Goal: Task Accomplishment & Management: Complete application form

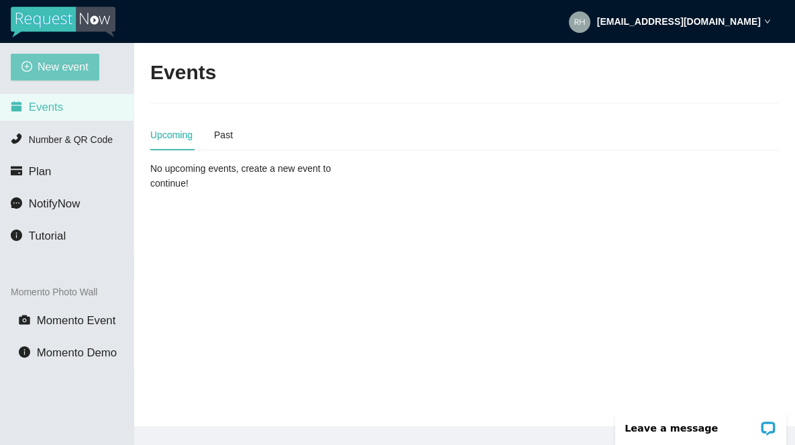
click at [58, 74] on span "New event" at bounding box center [63, 66] width 51 height 17
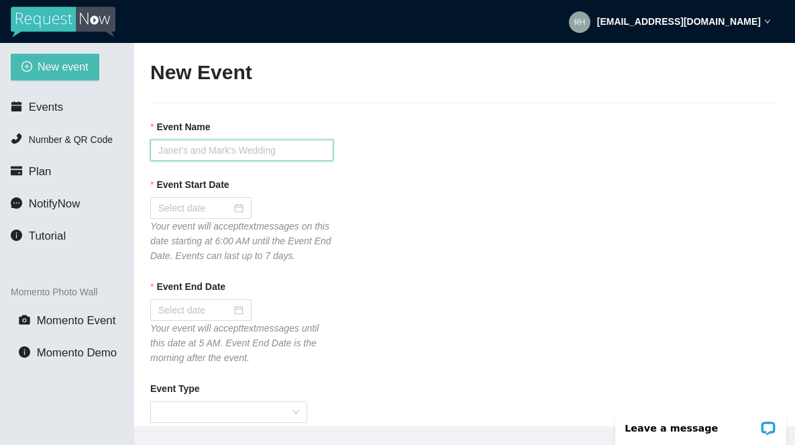
click at [178, 150] on input "Event Name" at bounding box center [241, 150] width 183 height 21
type input "Tavern 14 [DATE] Karaoke"
click at [179, 214] on input "Event Start Date" at bounding box center [194, 208] width 73 height 15
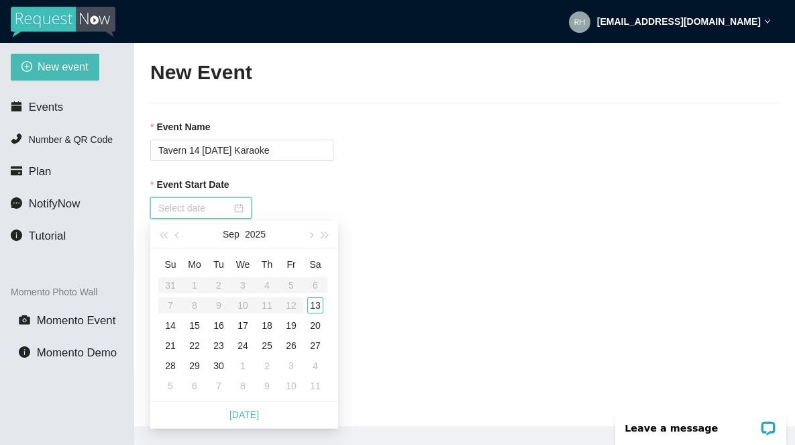
type input "[DATE]"
click at [319, 307] on div "13" at bounding box center [315, 305] width 16 height 16
type input "[DATE]"
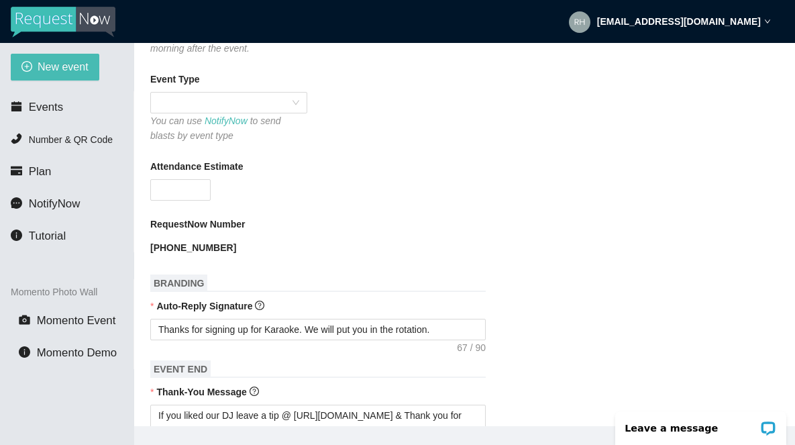
scroll to position [308, 0]
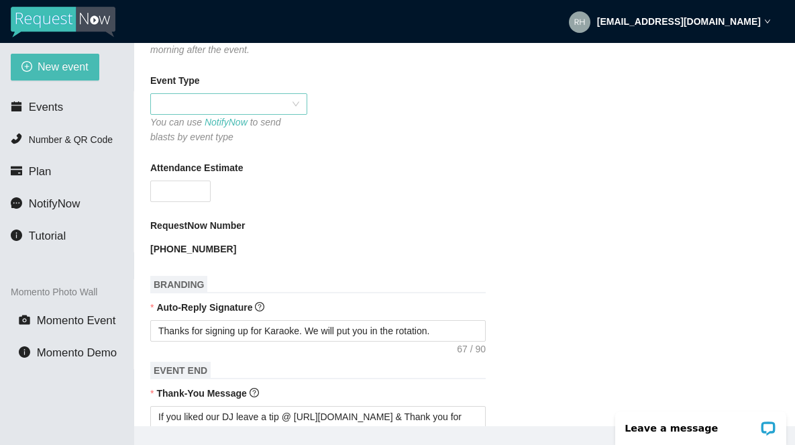
click at [229, 114] on span at bounding box center [228, 104] width 141 height 20
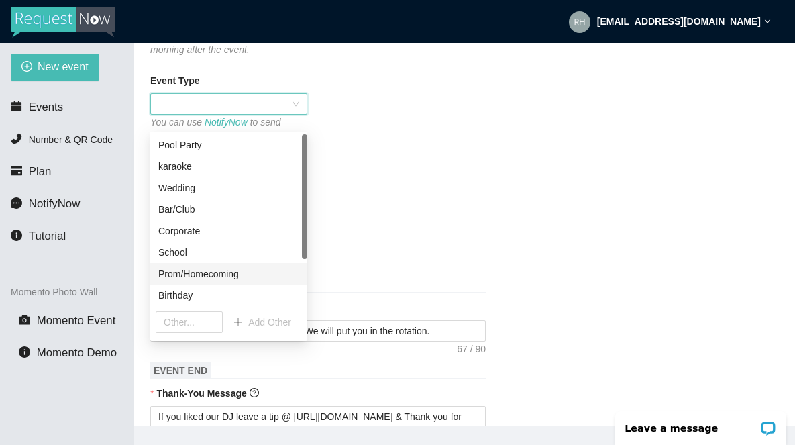
scroll to position [64, 0]
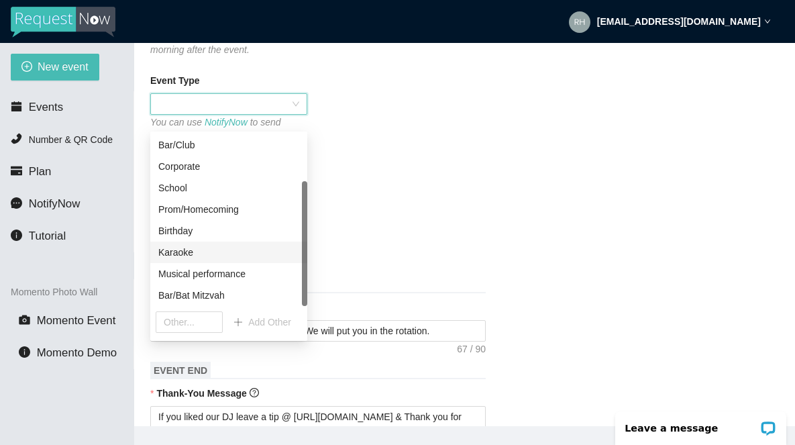
click at [176, 254] on div "Karaoke" at bounding box center [228, 252] width 141 height 15
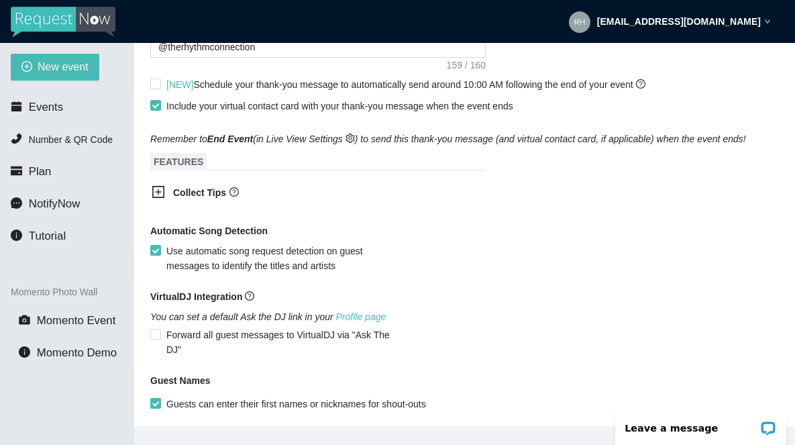
scroll to position [716, 0]
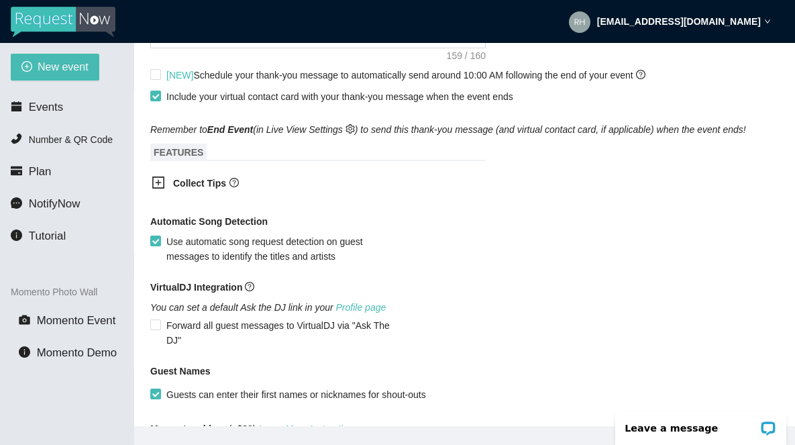
click at [162, 189] on icon "plus-square" at bounding box center [158, 182] width 13 height 13
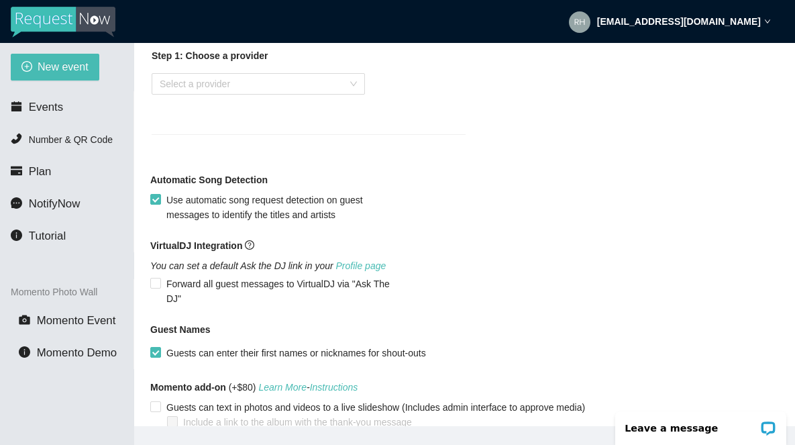
scroll to position [875, 0]
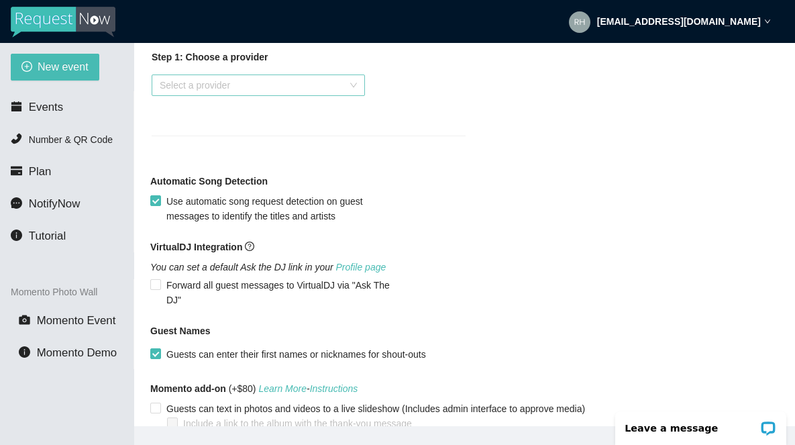
click at [174, 95] on input "search" at bounding box center [254, 85] width 188 height 20
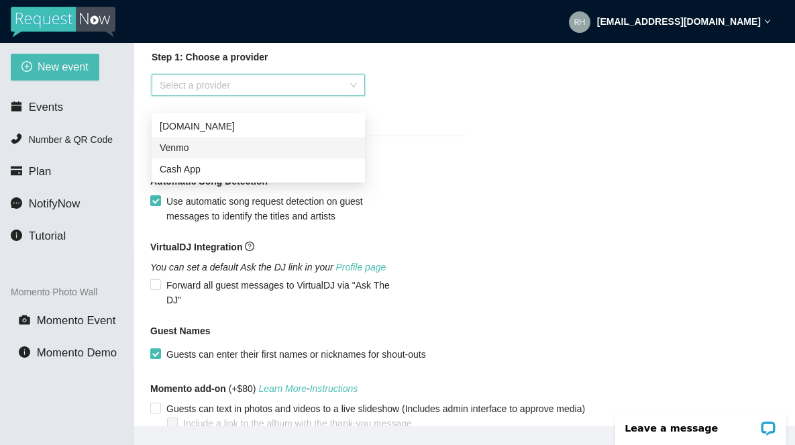
click at [173, 150] on div "Venmo" at bounding box center [258, 147] width 197 height 15
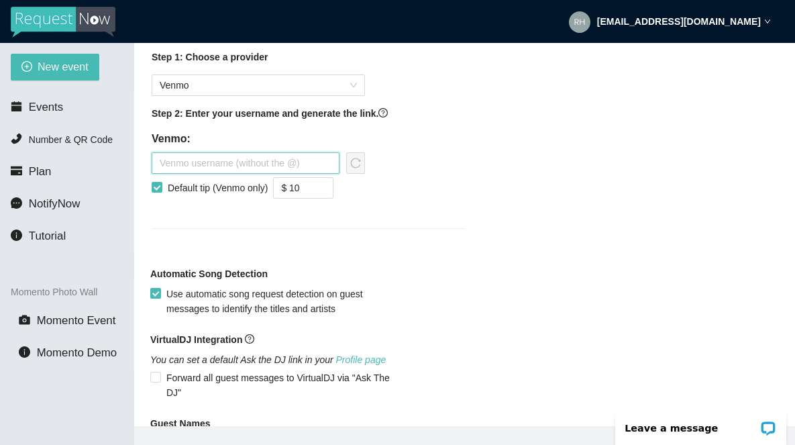
click at [178, 174] on input "text" at bounding box center [246, 162] width 188 height 21
type input "therhythmconnection"
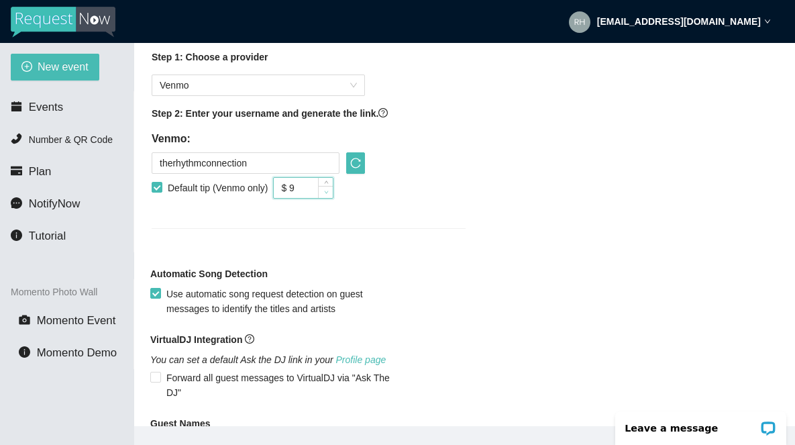
click at [329, 195] on icon "down" at bounding box center [326, 192] width 5 height 5
type input "$ 5"
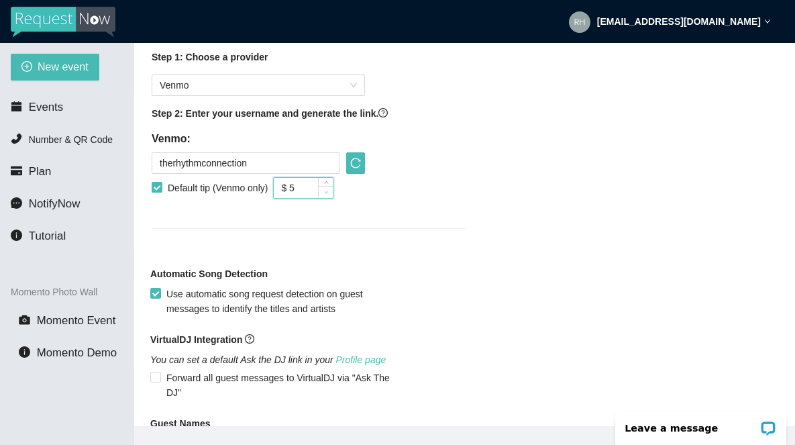
click at [329, 195] on icon "down" at bounding box center [326, 192] width 5 height 5
click at [356, 168] on icon "reload" at bounding box center [355, 163] width 11 height 11
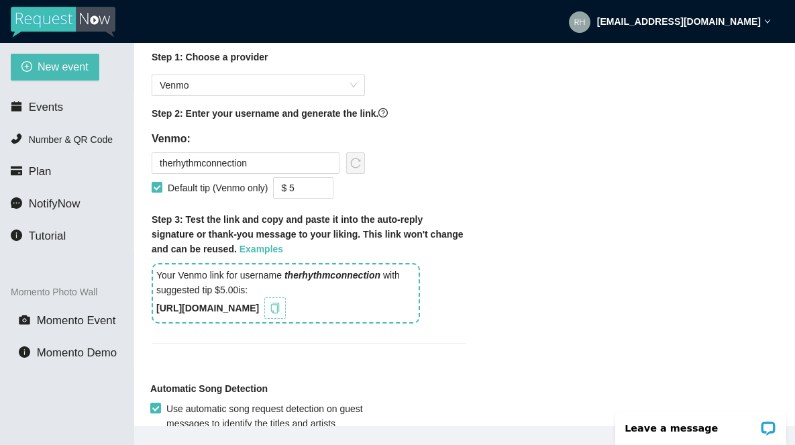
click at [280, 313] on icon "copy" at bounding box center [275, 308] width 11 height 11
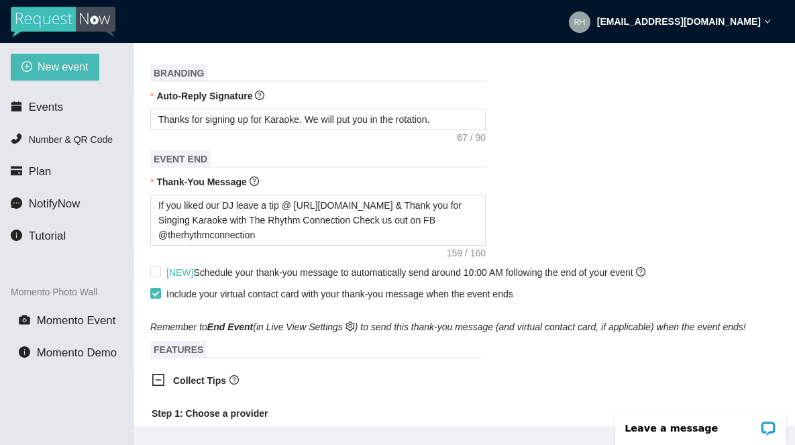
scroll to position [501, 0]
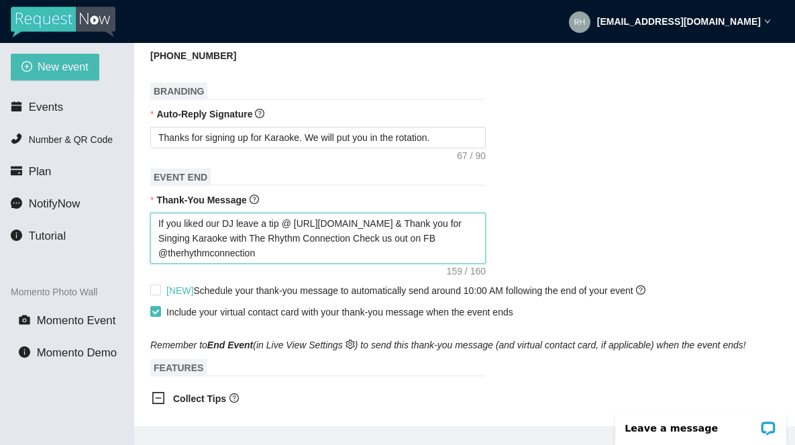
drag, startPoint x: 418, startPoint y: 237, endPoint x: 294, endPoint y: 233, distance: 124.2
click at [294, 233] on textarea "If you liked our DJ leave a tip @ [URL][DOMAIN_NAME] & Thank you for Singing Ka…" at bounding box center [317, 238] width 335 height 51
click at [566, 230] on div "If you liked our DJ leave a tip @ [URL][DOMAIN_NAME] & Thank you for Singing Ka…" at bounding box center [464, 238] width 629 height 51
drag, startPoint x: 419, startPoint y: 237, endPoint x: 297, endPoint y: 241, distance: 122.1
click at [297, 241] on textarea "If you liked our DJ leave a tip @ [URL][DOMAIN_NAME] & Thank you for Singing Ka…" at bounding box center [317, 238] width 335 height 51
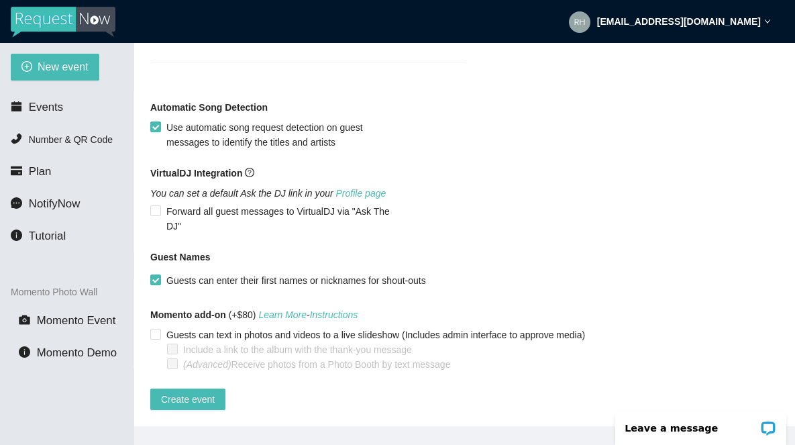
scroll to position [1181, 0]
click at [172, 392] on span "Create event" at bounding box center [188, 399] width 54 height 15
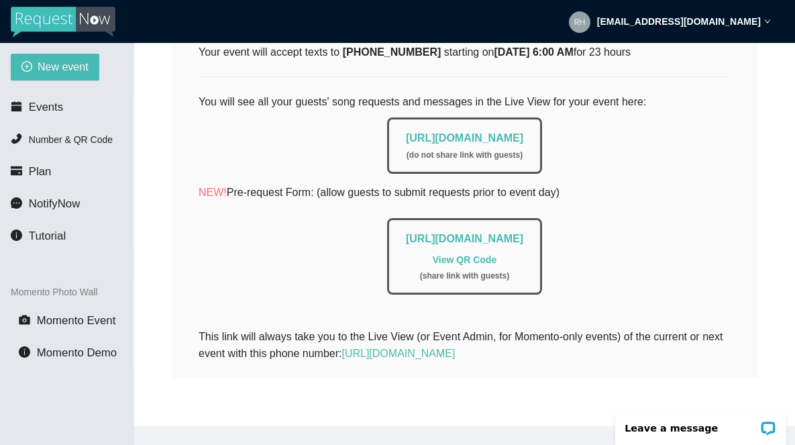
scroll to position [269, 0]
click at [48, 110] on span "Events" at bounding box center [46, 107] width 34 height 13
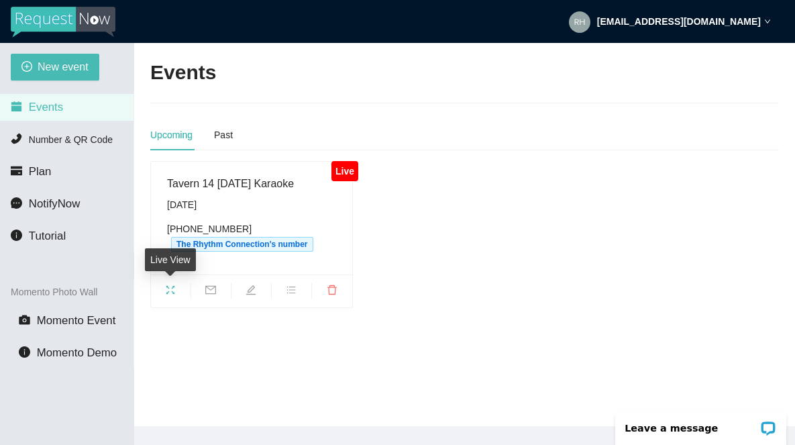
click at [170, 289] on icon "fullscreen" at bounding box center [170, 289] width 11 height 11
